Goal: Check status: Check status

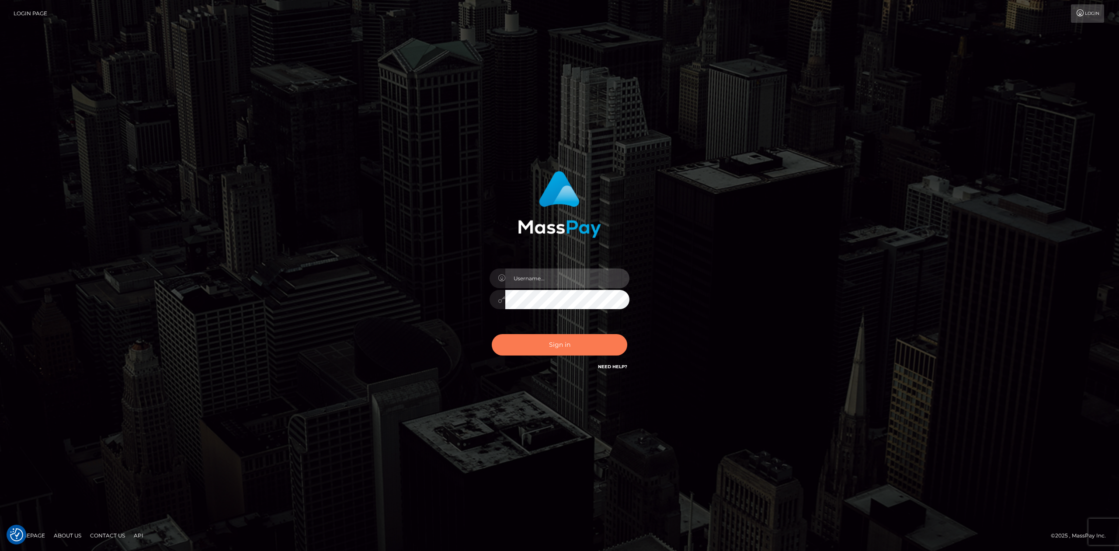
type input "Allen.megabonanza"
click at [583, 350] on button "Sign in" at bounding box center [559, 344] width 135 height 21
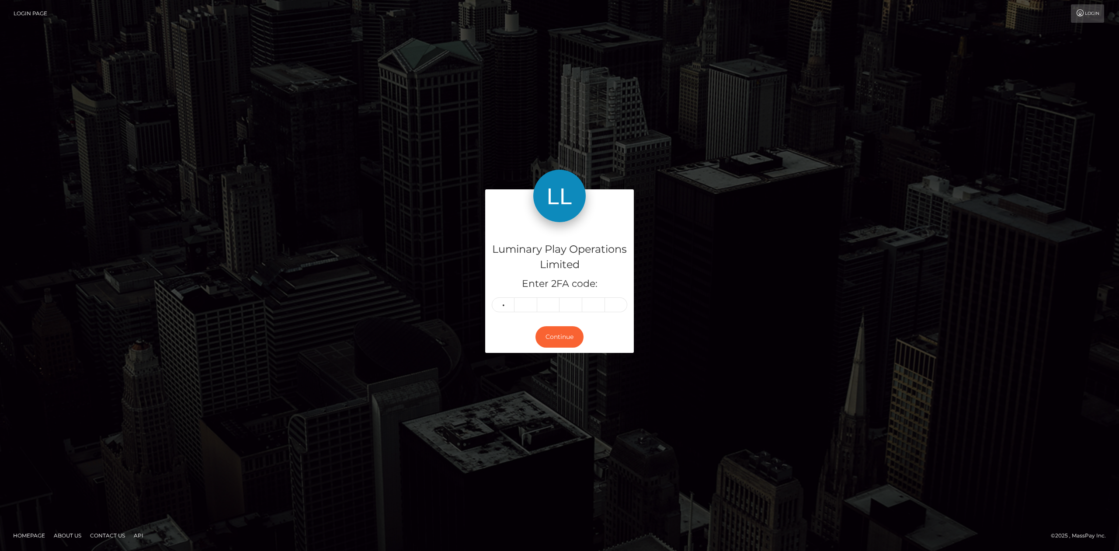
type input "7"
type input "0"
type input "3"
type input "5"
type input "7"
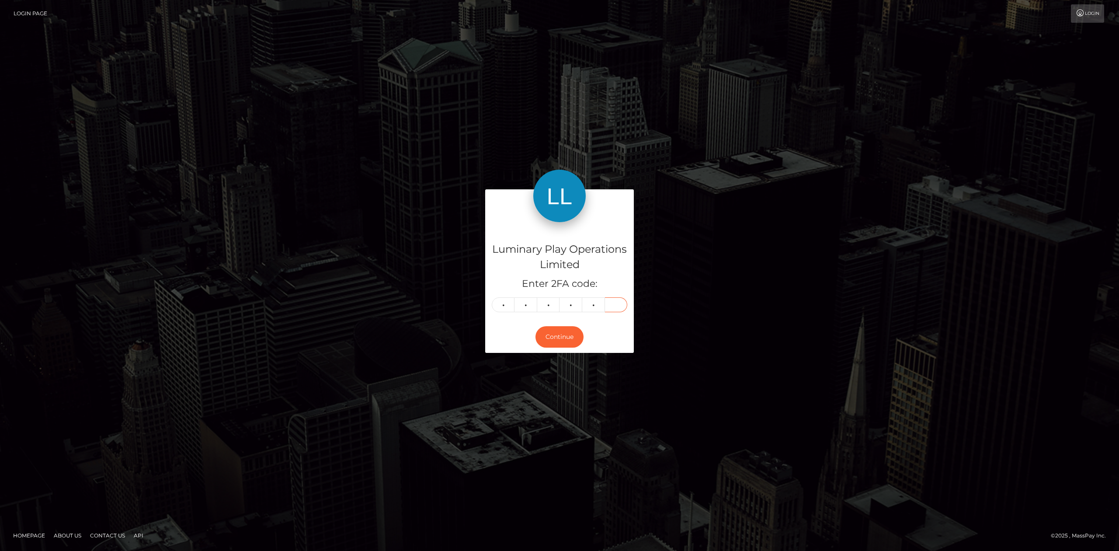
type input "1"
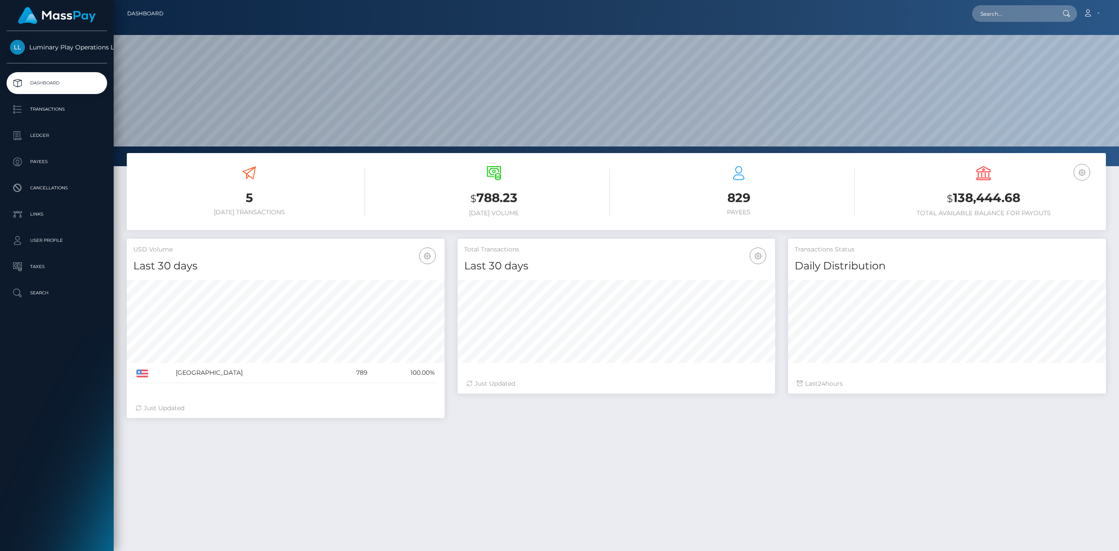
scroll to position [154, 317]
click at [1007, 196] on h3 "$ 138,444.68" at bounding box center [983, 198] width 232 height 18
copy h3 "138,444.68"
